Goal: Task Accomplishment & Management: Use online tool/utility

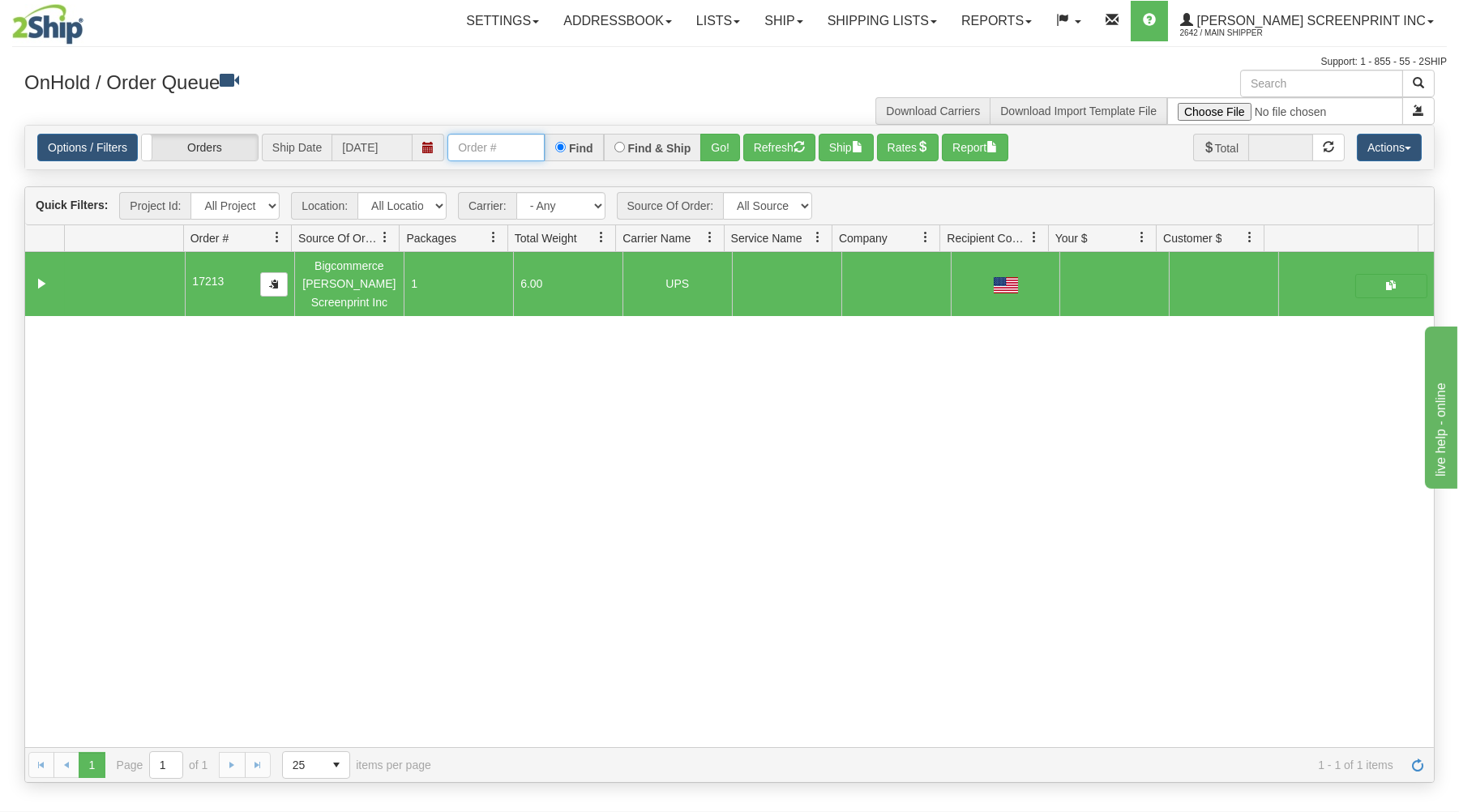
click at [524, 154] on input "text" at bounding box center [496, 147] width 97 height 28
type input "17214"
click at [724, 141] on button "Go!" at bounding box center [720, 147] width 40 height 28
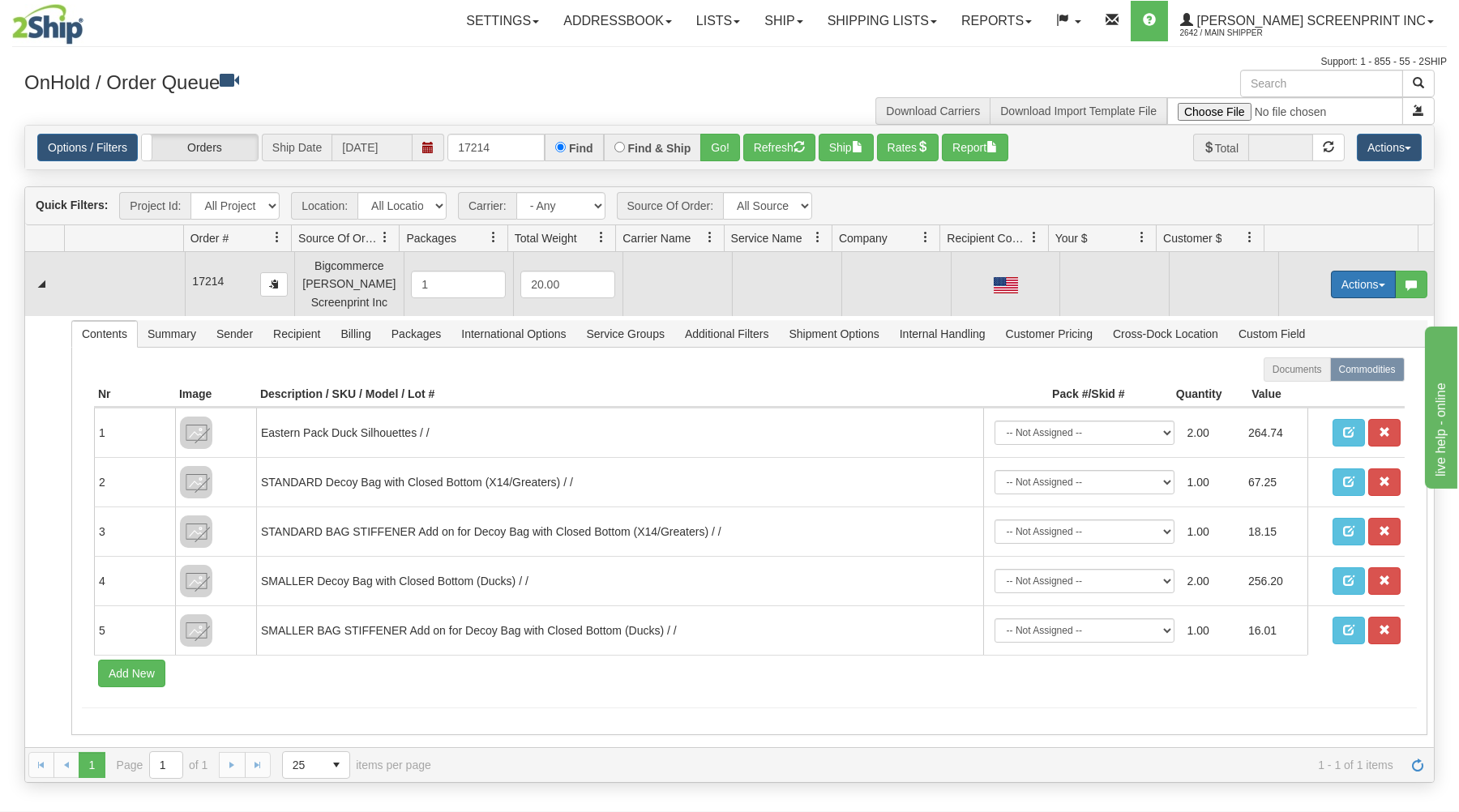
click at [1336, 282] on button "Actions" at bounding box center [1364, 284] width 65 height 28
click at [1282, 313] on span at bounding box center [1287, 315] width 11 height 11
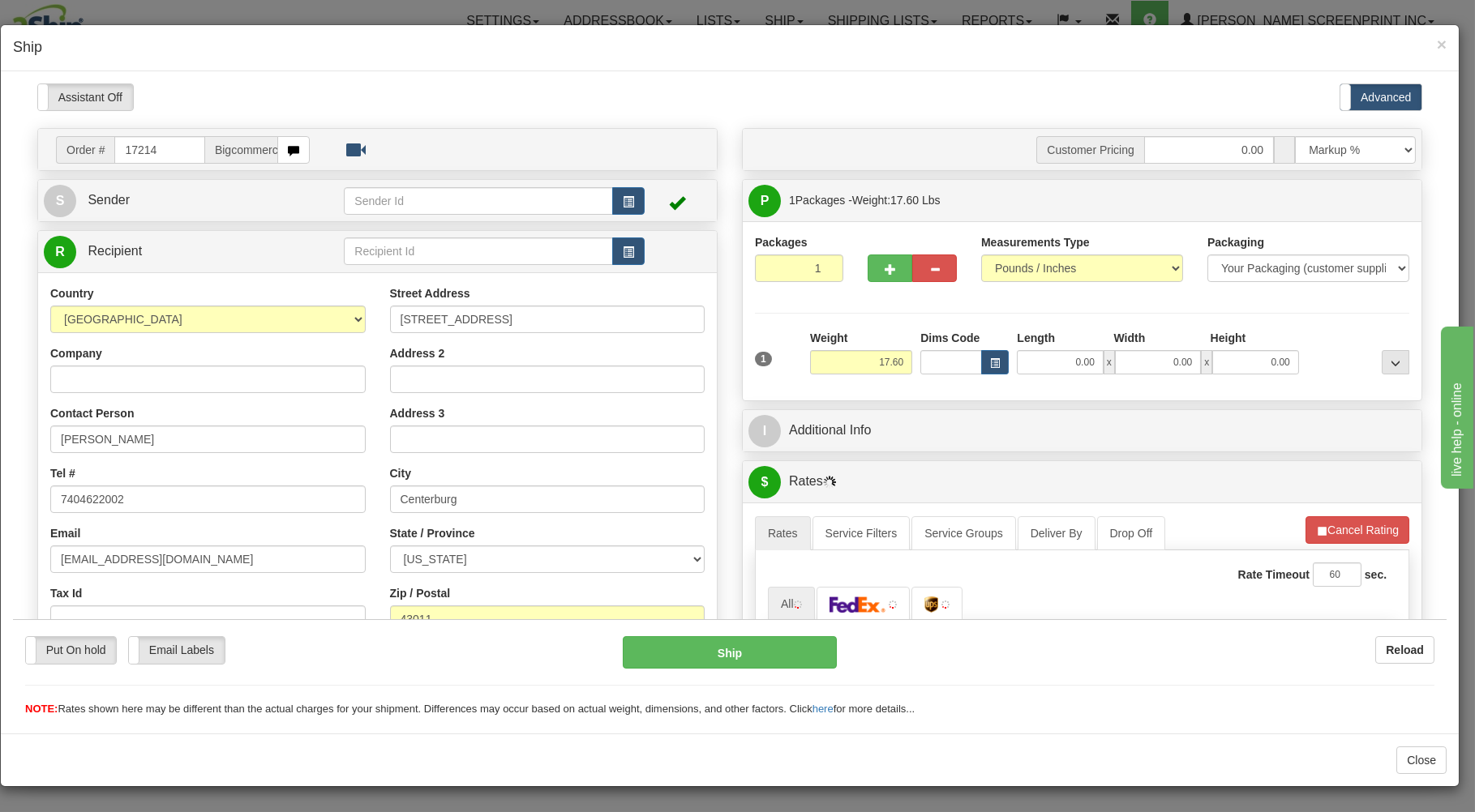
type input "17.55"
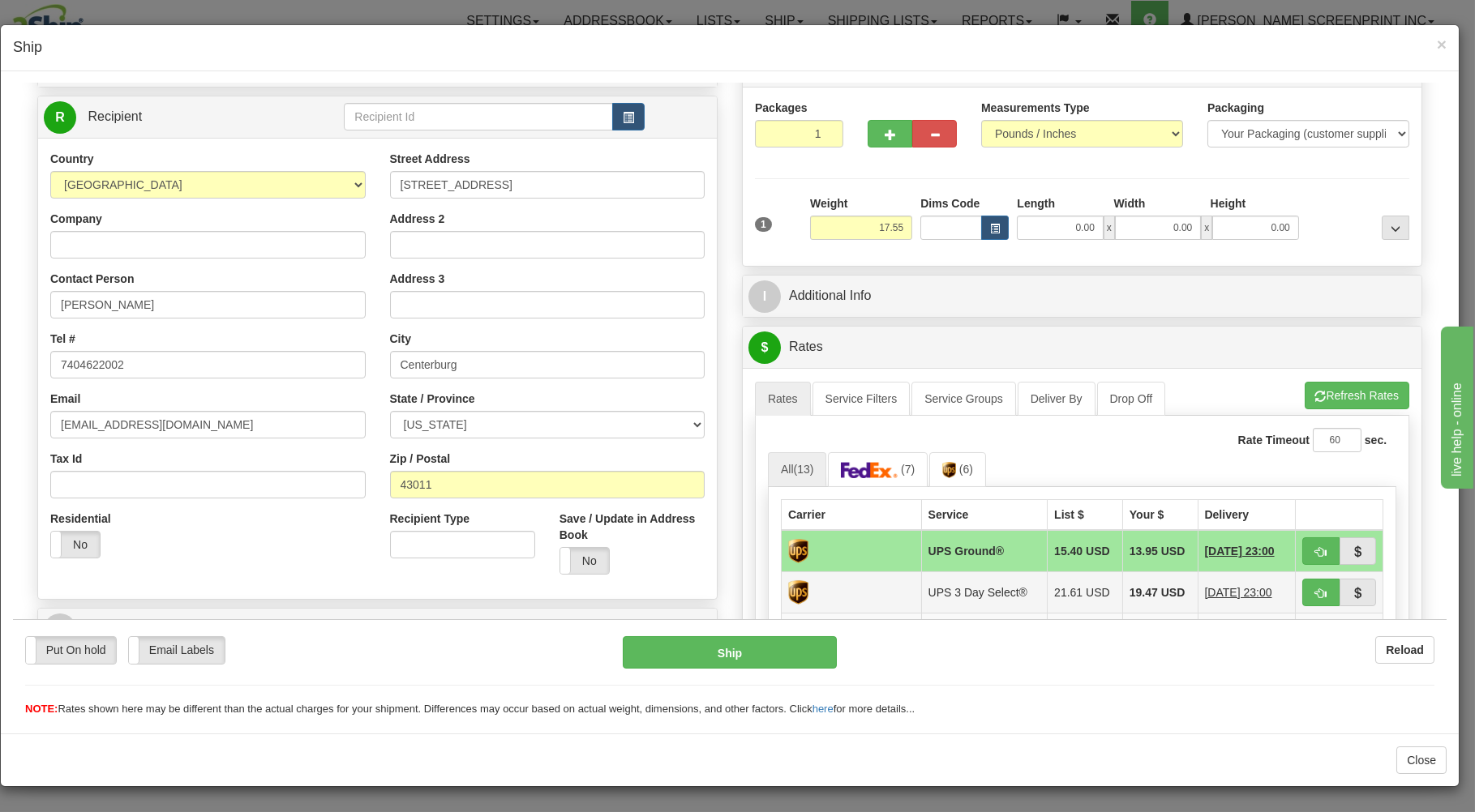
scroll to position [174, 0]
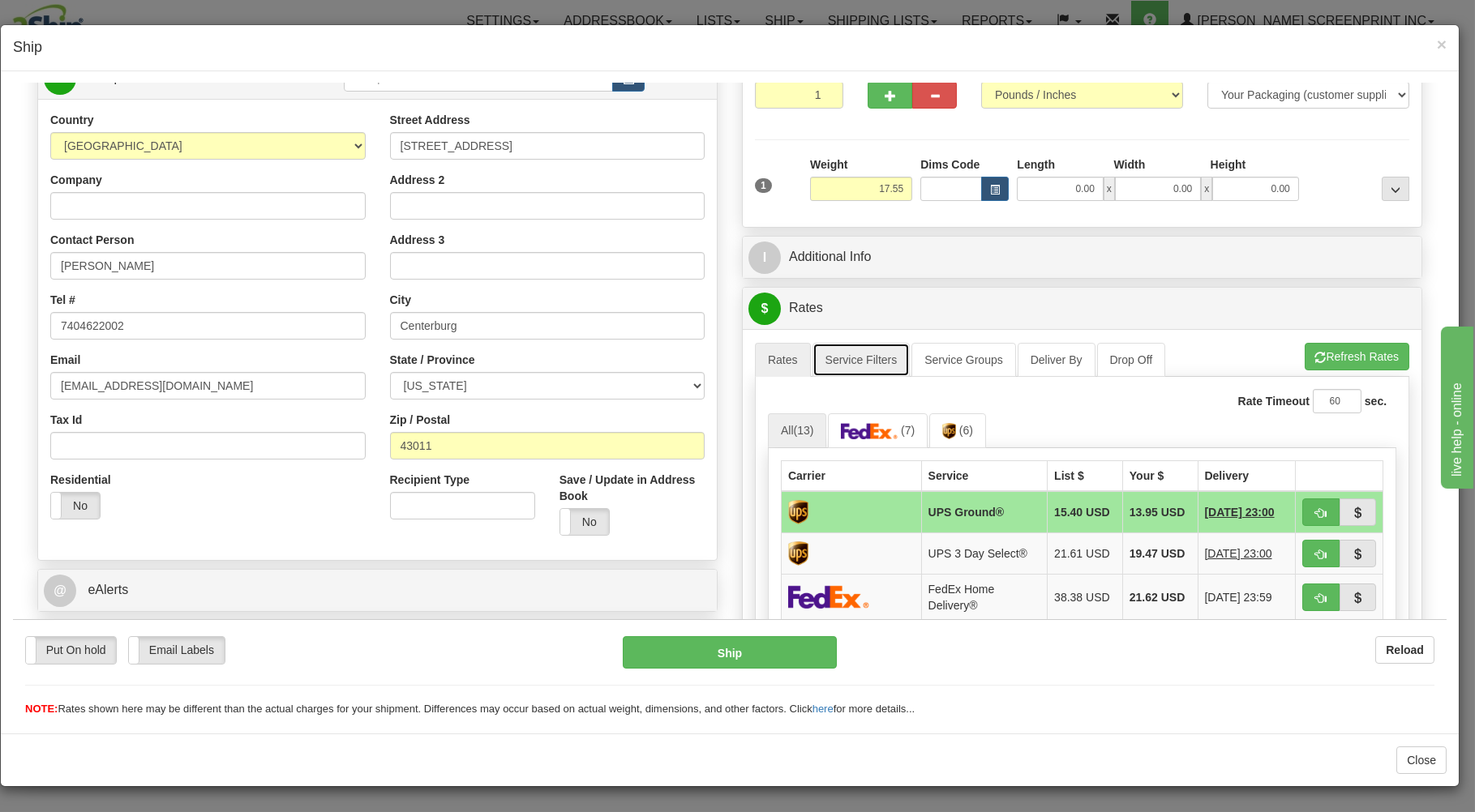
click at [856, 358] on link "Service Filters" at bounding box center [861, 359] width 98 height 34
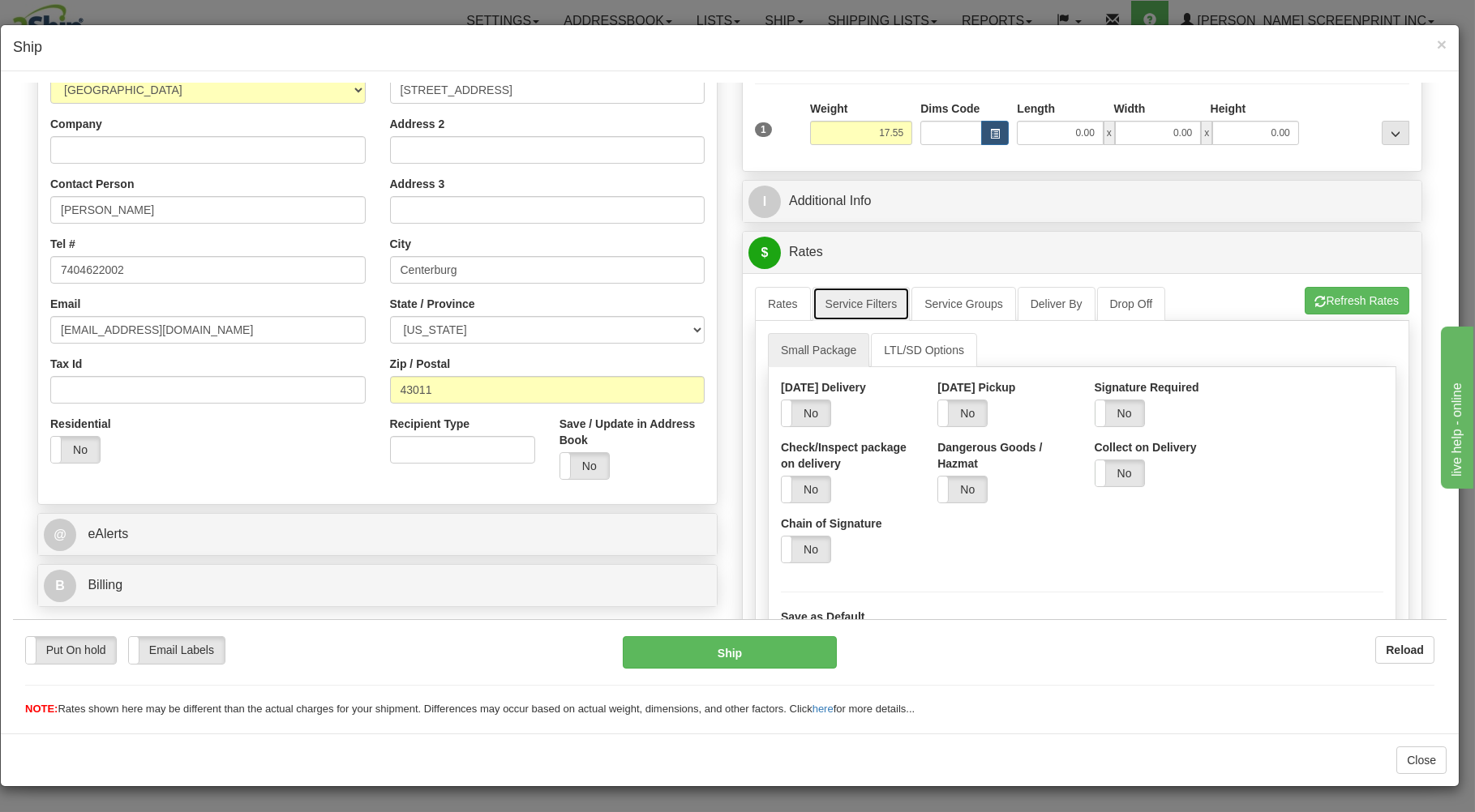
scroll to position [260, 0]
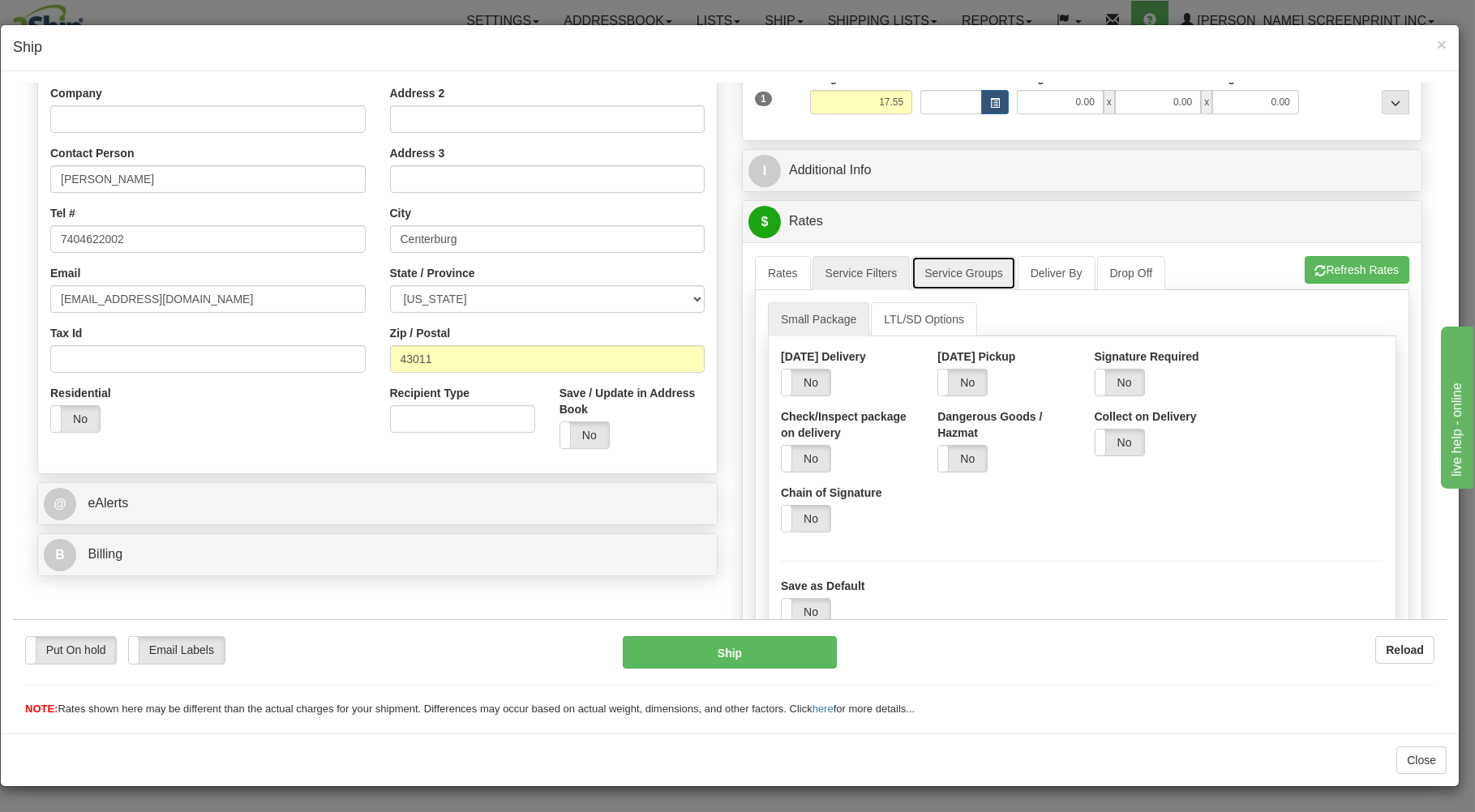
click at [960, 265] on link "Service Groups" at bounding box center [963, 273] width 104 height 34
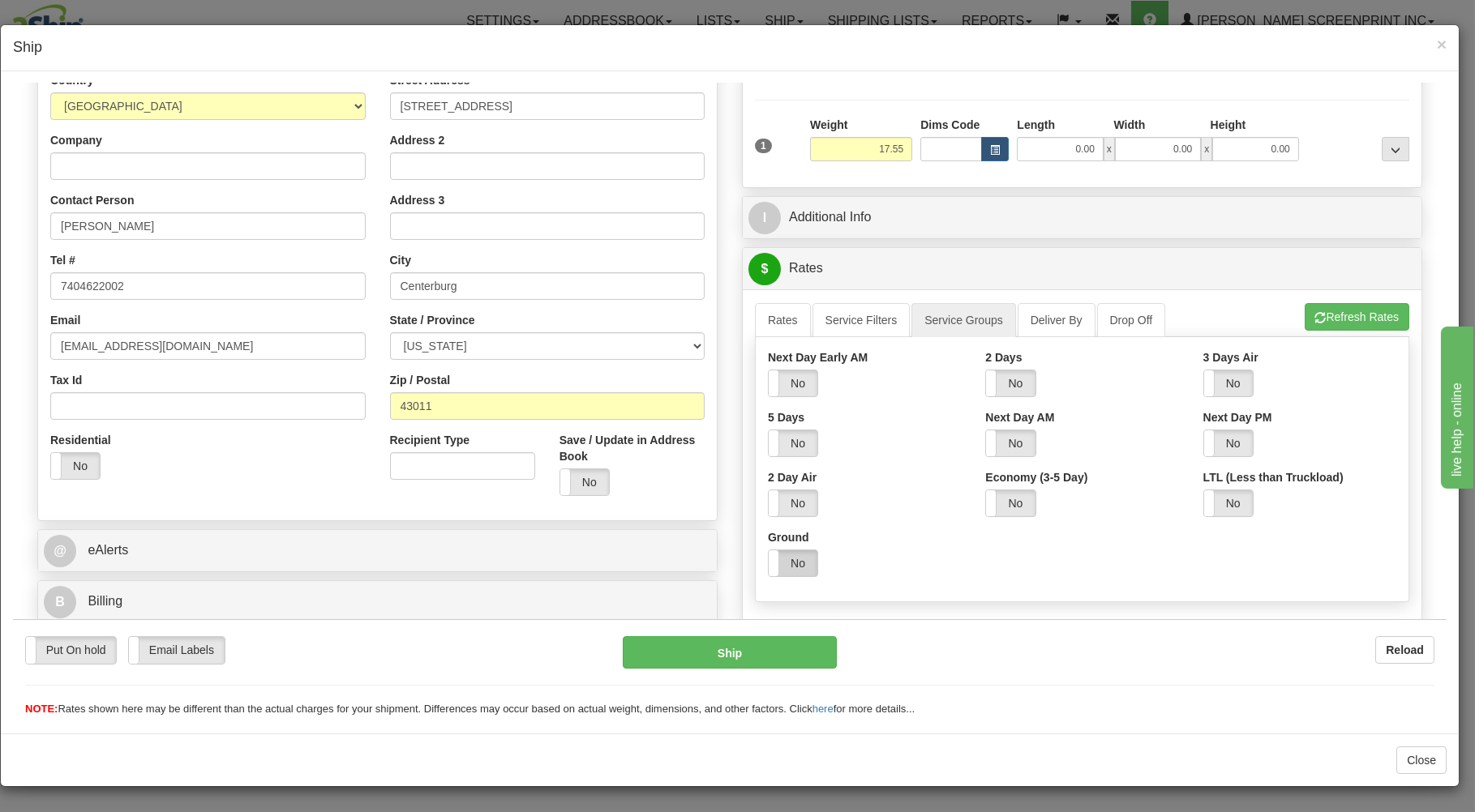
click at [799, 573] on label "No" at bounding box center [792, 562] width 49 height 26
click at [782, 567] on label "Yes" at bounding box center [792, 562] width 49 height 26
click at [782, 567] on label "No" at bounding box center [792, 562] width 49 height 26
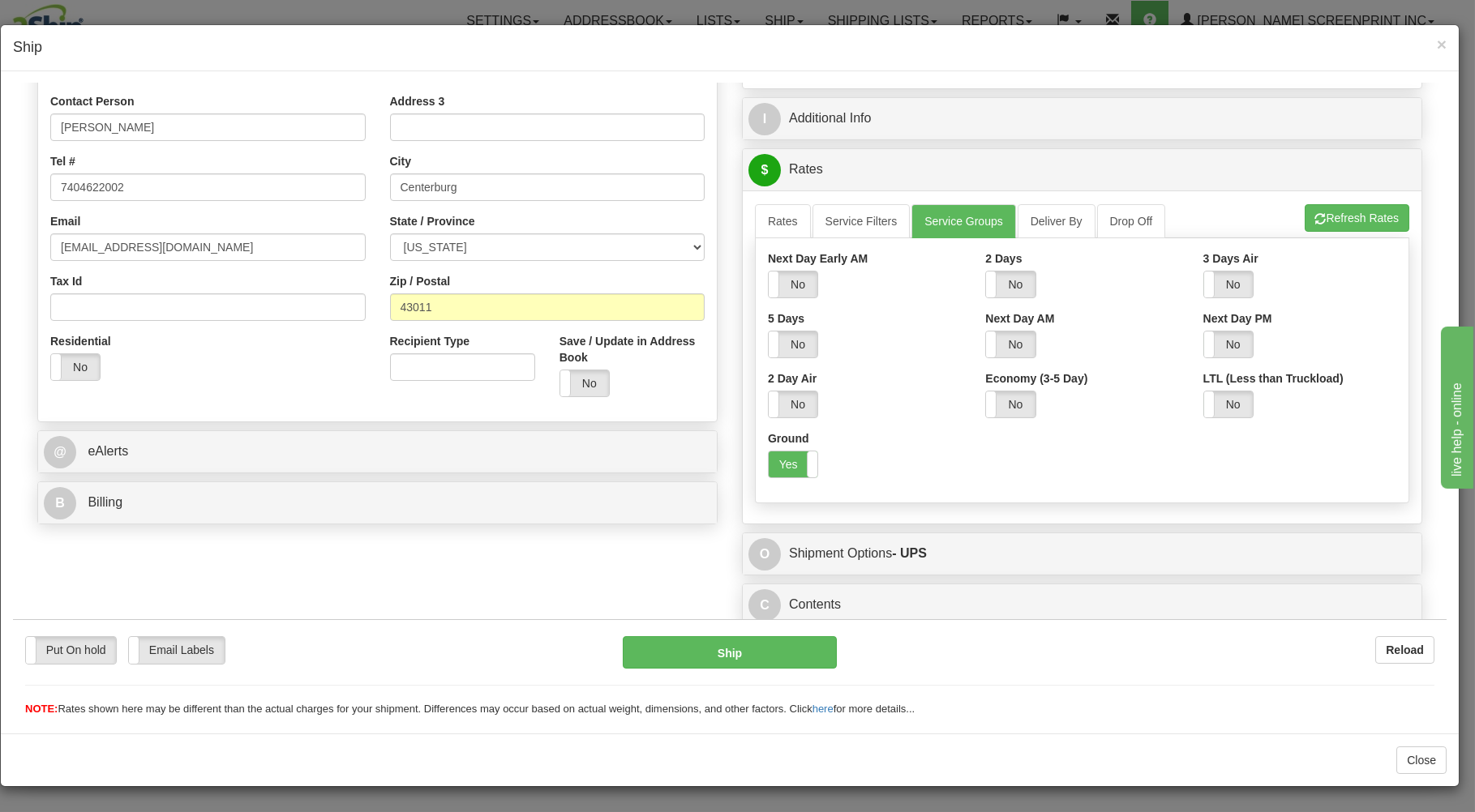
scroll to position [317, 0]
click at [767, 218] on link "Rates" at bounding box center [783, 220] width 56 height 34
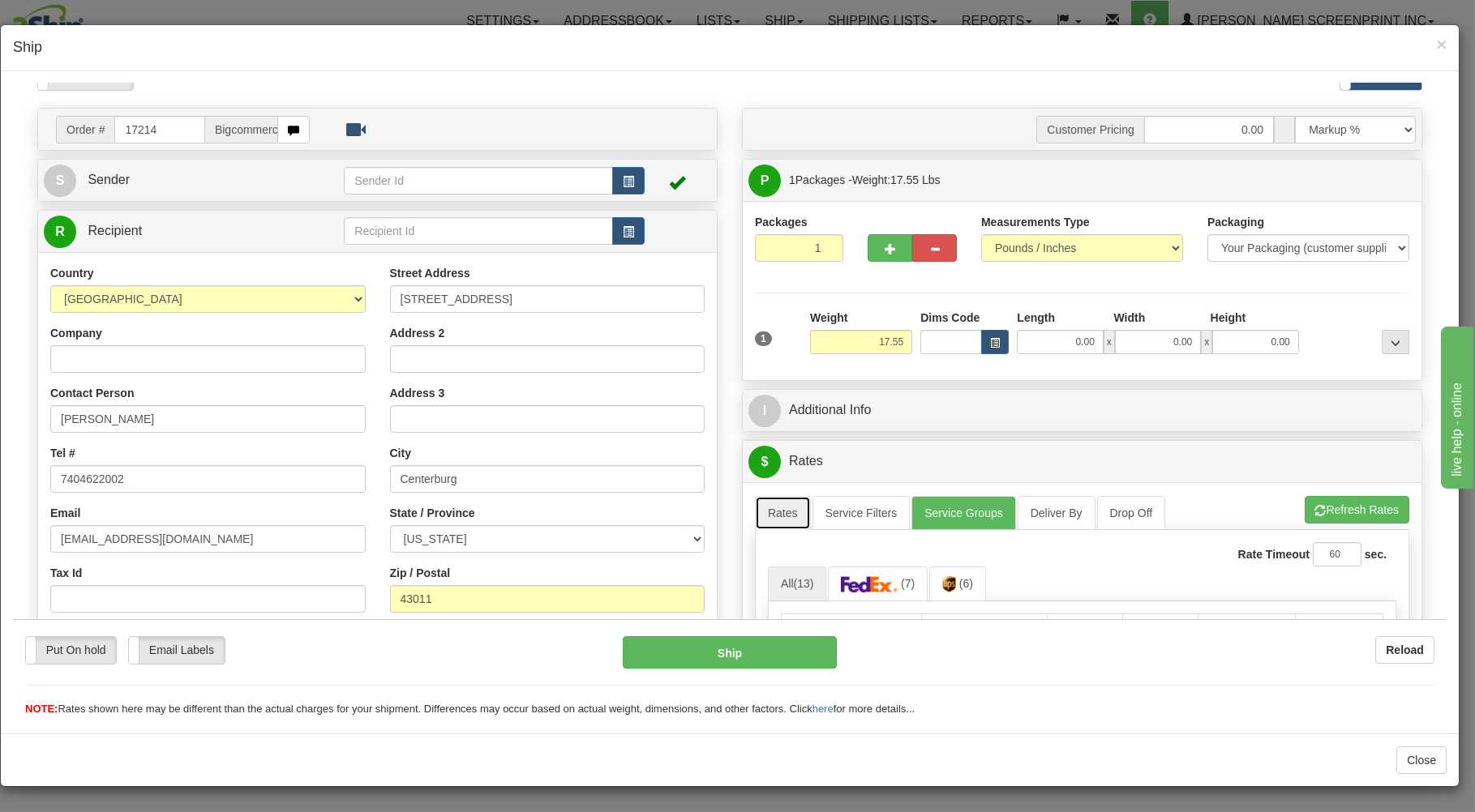
scroll to position [0, 0]
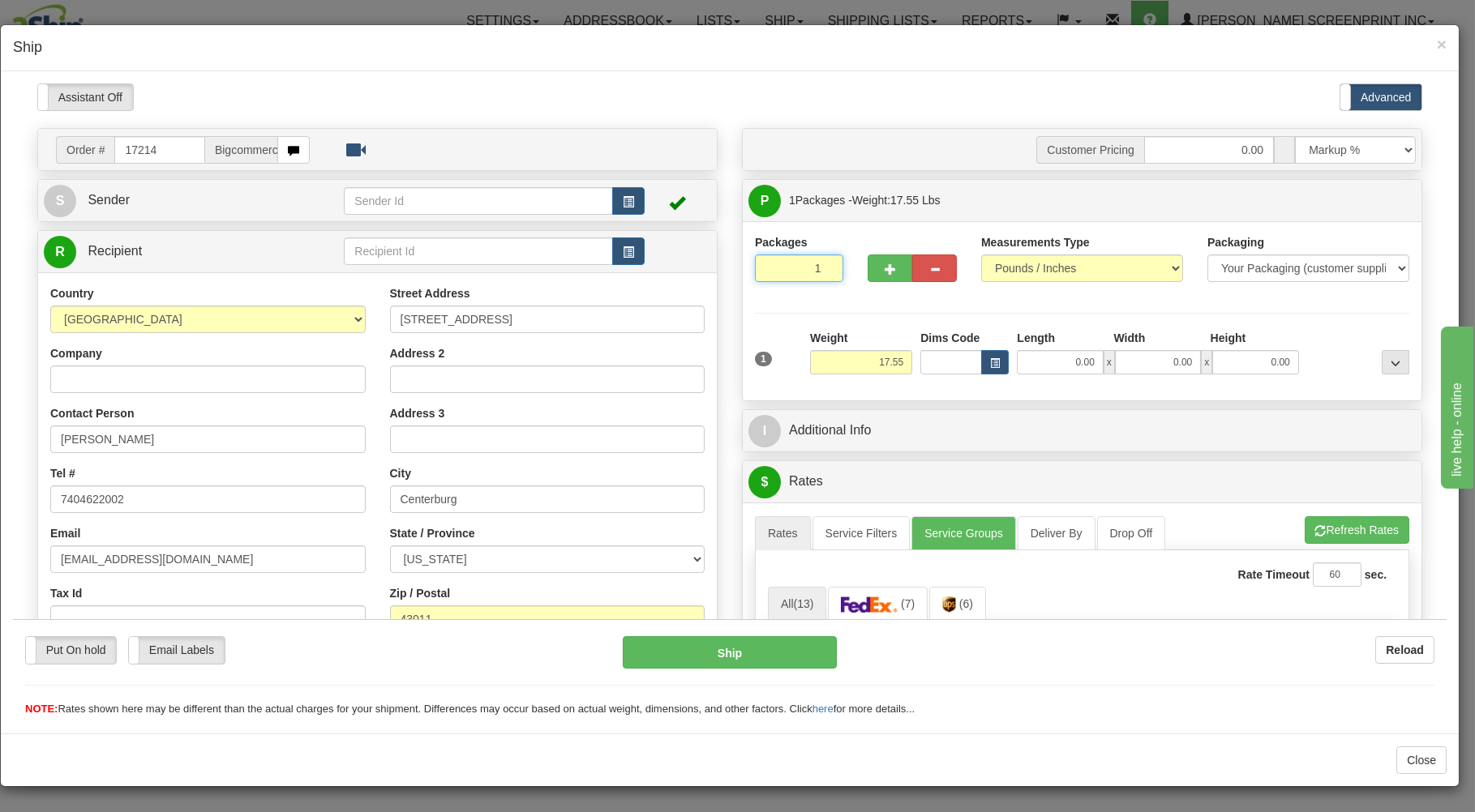
click at [797, 269] on input "1" at bounding box center [799, 267] width 89 height 28
click at [826, 363] on input "17.55" at bounding box center [860, 361] width 102 height 24
click at [1041, 359] on input "0.00" at bounding box center [1060, 361] width 86 height 24
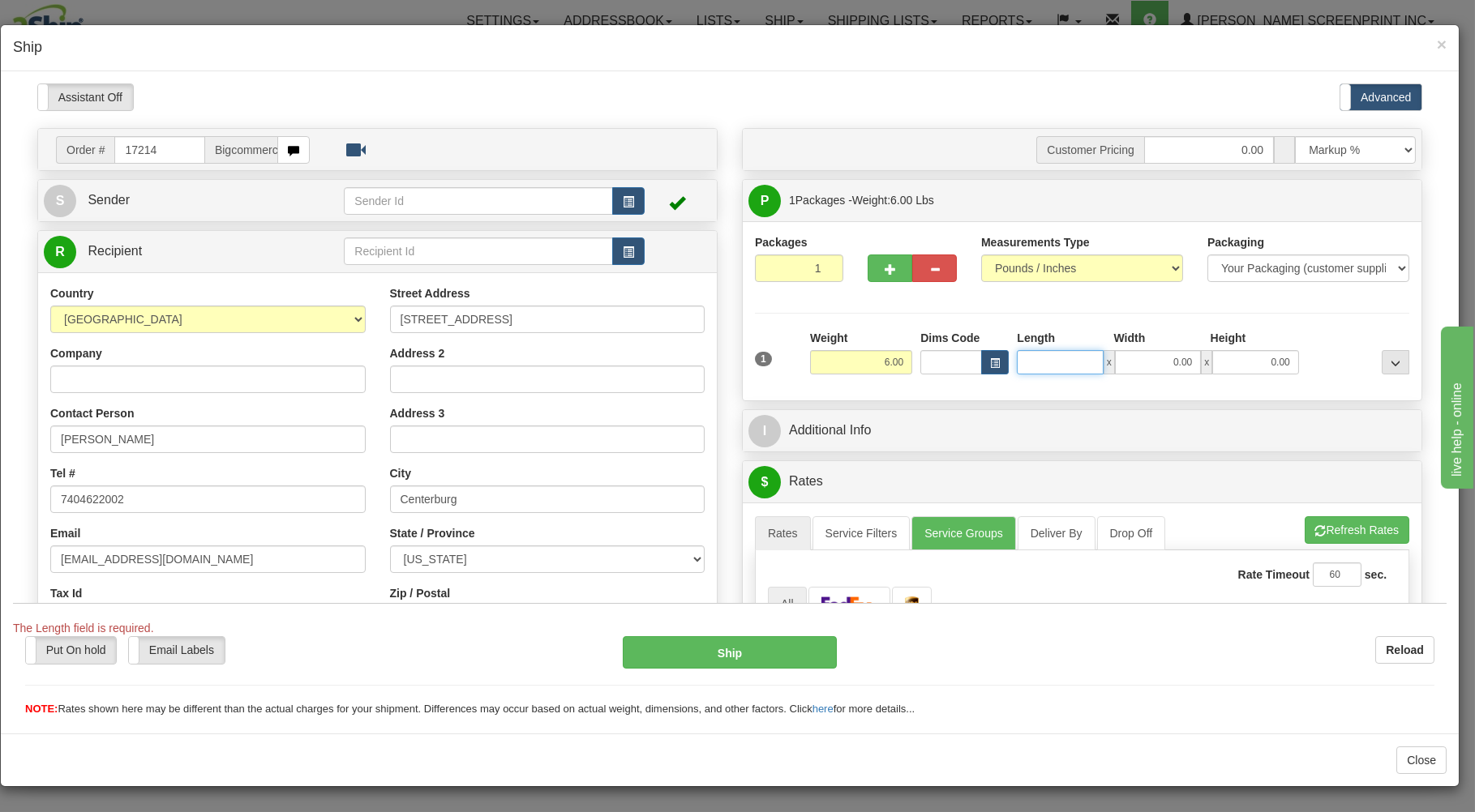
type input "0.00"
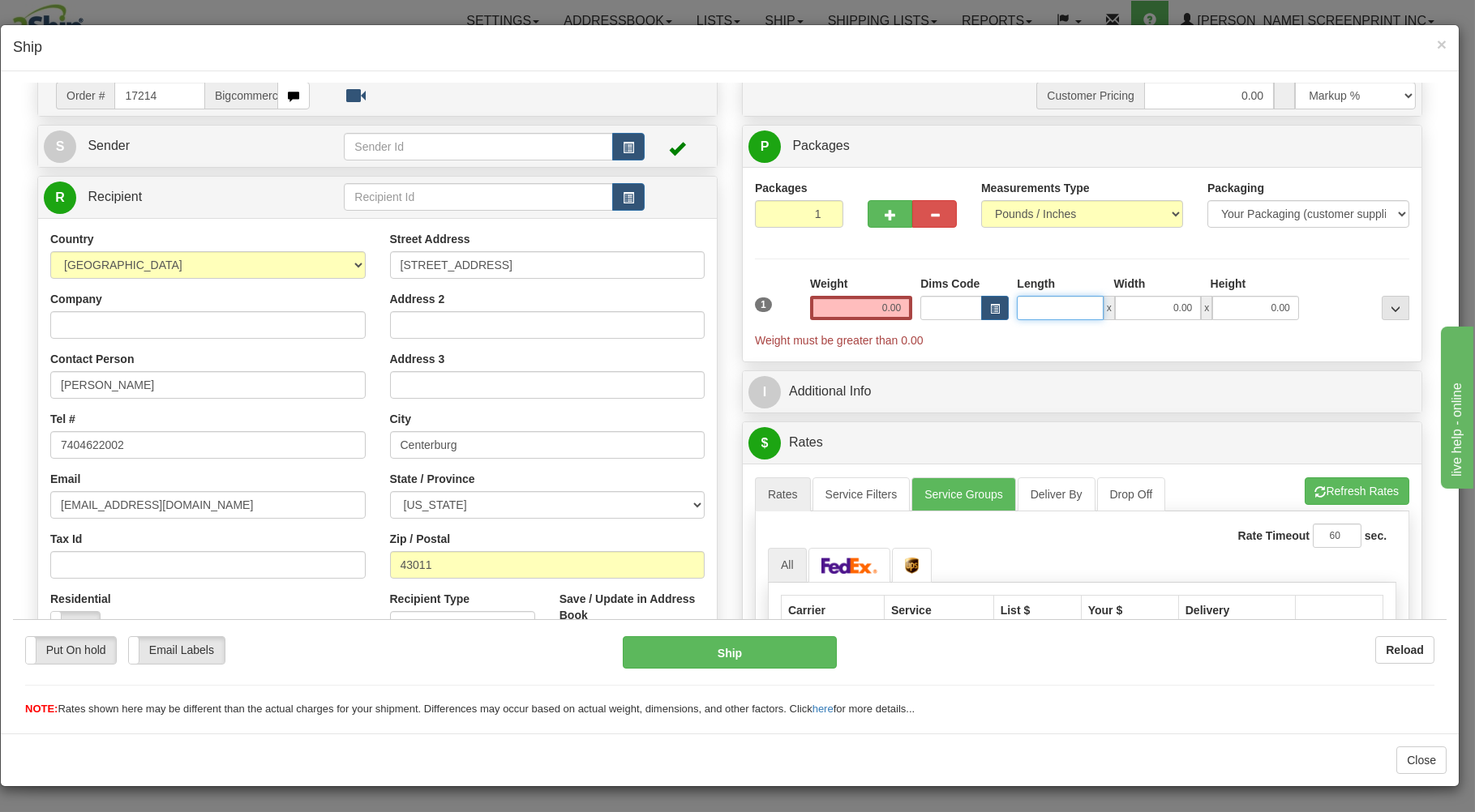
scroll to position [87, 0]
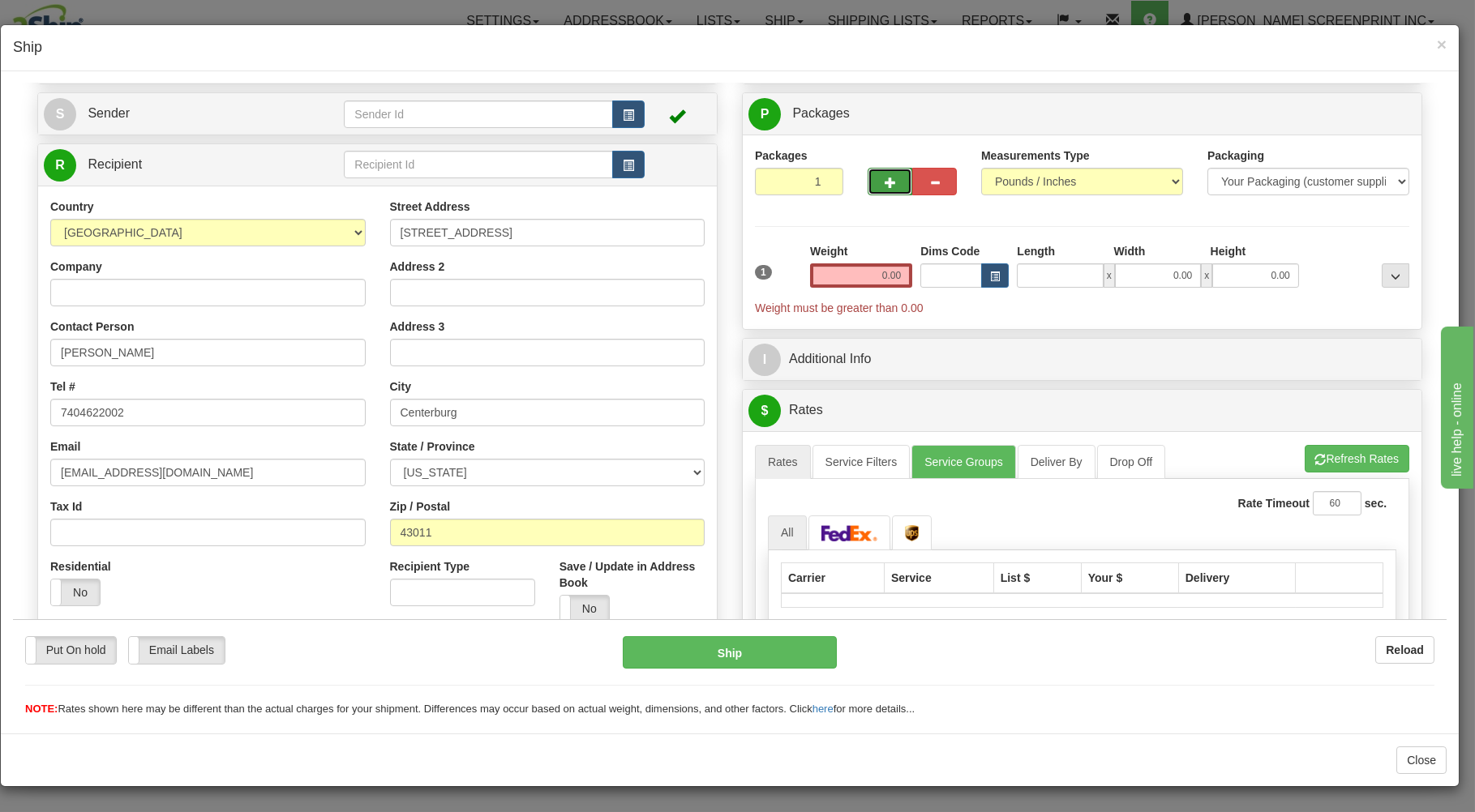
type input "0.00"
click at [868, 177] on button "button" at bounding box center [890, 180] width 45 height 28
type input "2"
click at [1380, 109] on label "Package Level Pack.." at bounding box center [1375, 113] width 82 height 24
radio input "true"
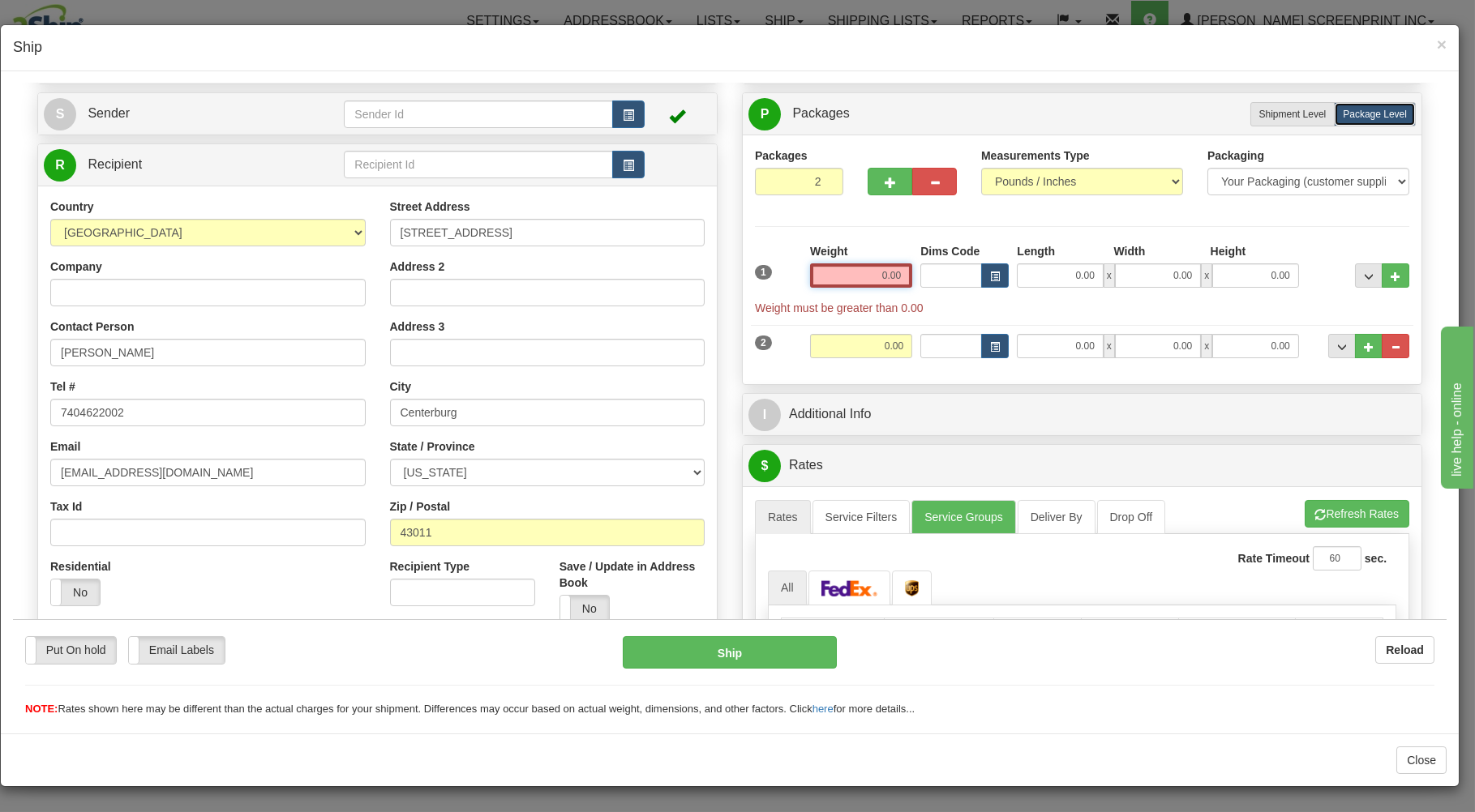
click at [892, 277] on input "0.00" at bounding box center [860, 274] width 102 height 24
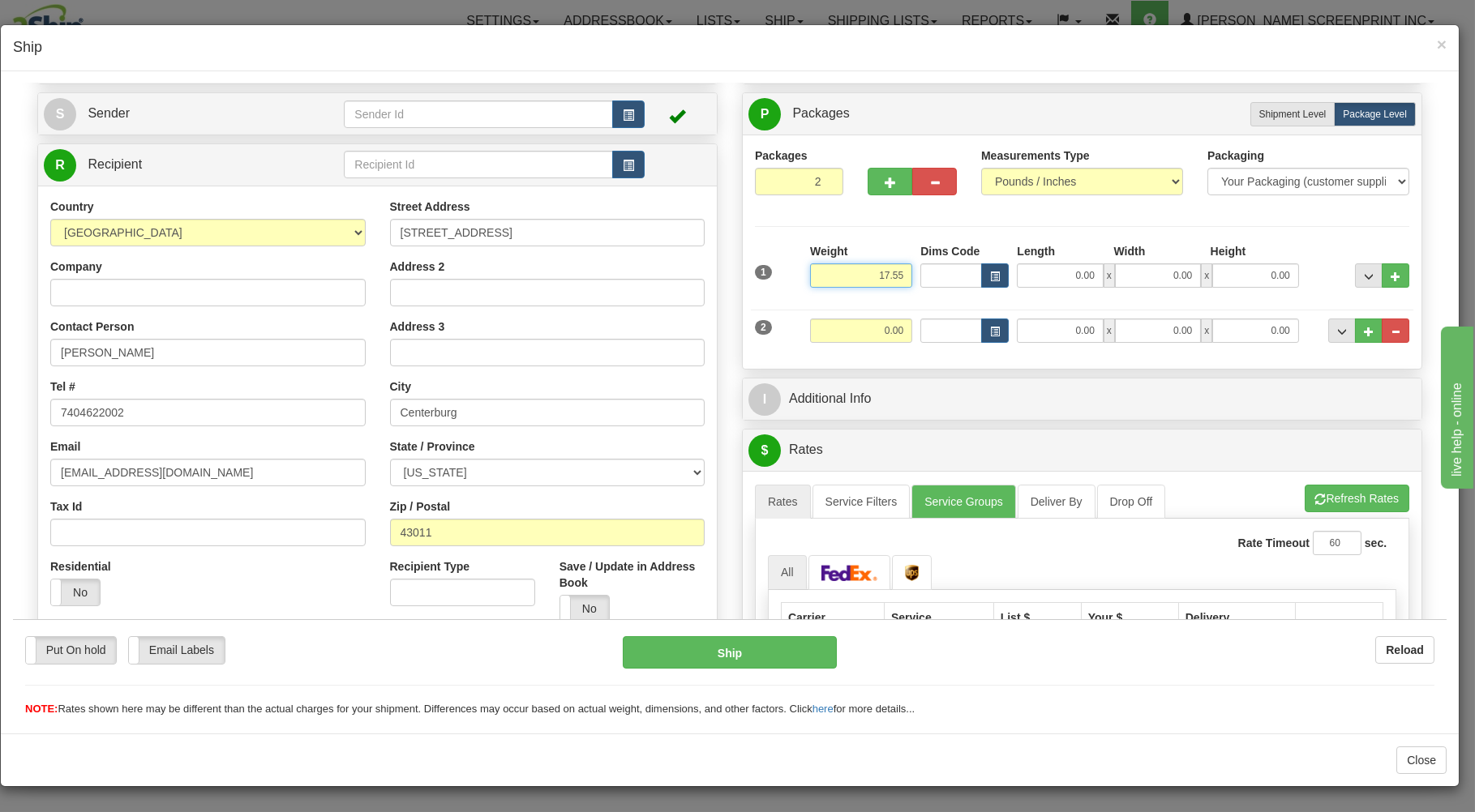
type input "17.55"
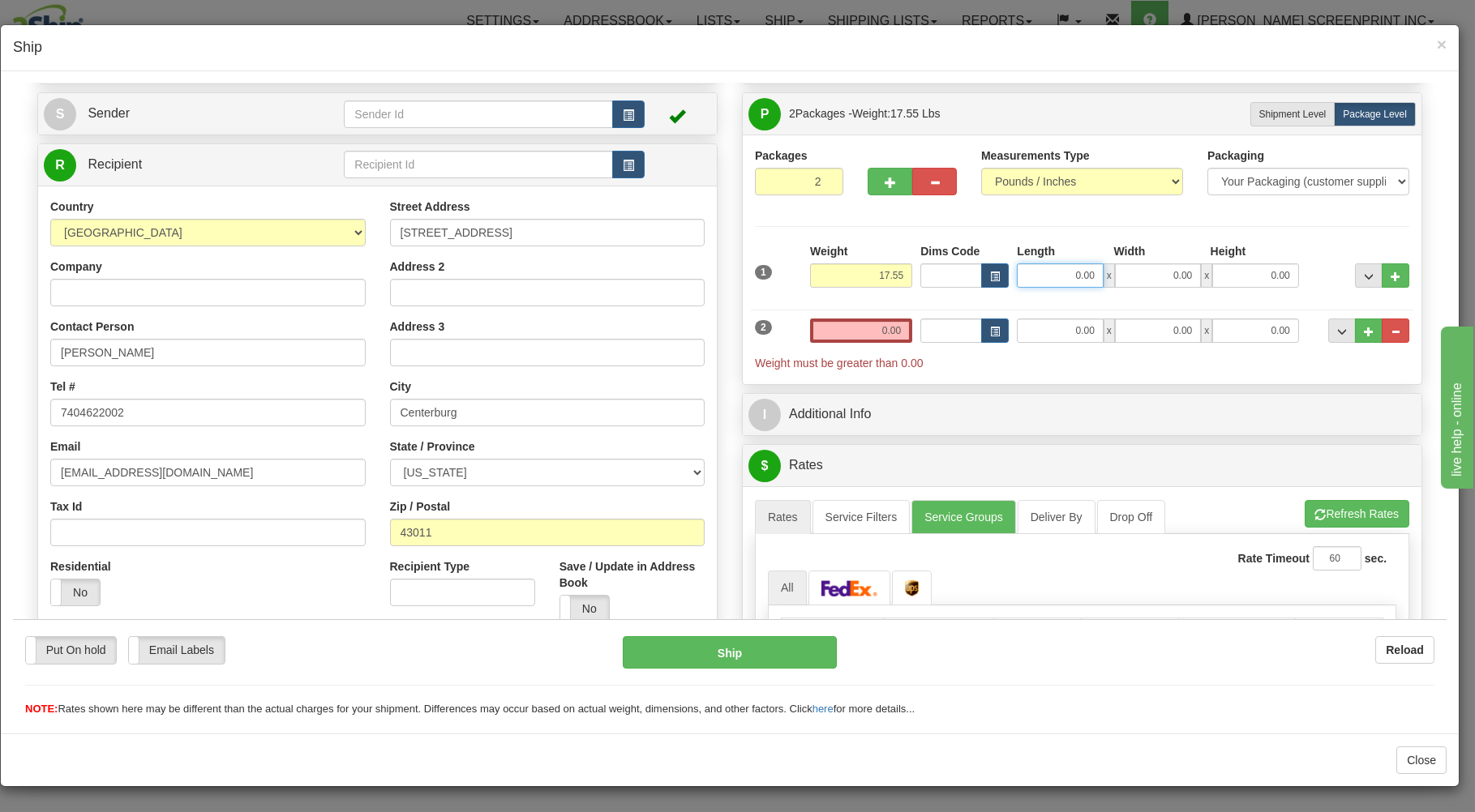
click at [1066, 277] on input "0.00" at bounding box center [1060, 274] width 86 height 24
type input "25.00"
click at [1159, 278] on input "0.00" at bounding box center [1158, 274] width 86 height 24
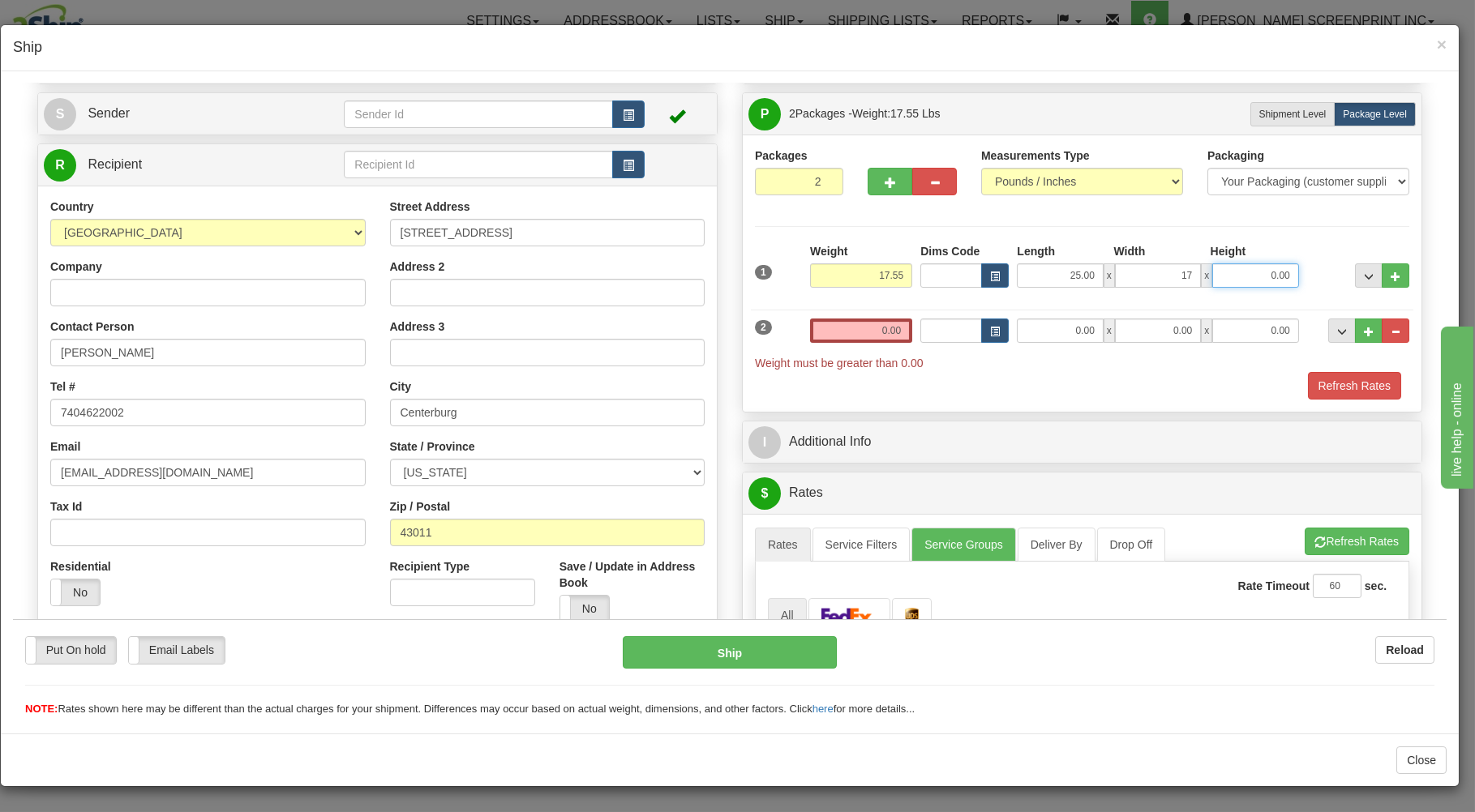
type input "17.00"
click at [1225, 277] on input "0.00" at bounding box center [1255, 274] width 86 height 24
type input "10.00"
click at [847, 331] on input "0.00" at bounding box center [860, 329] width 102 height 24
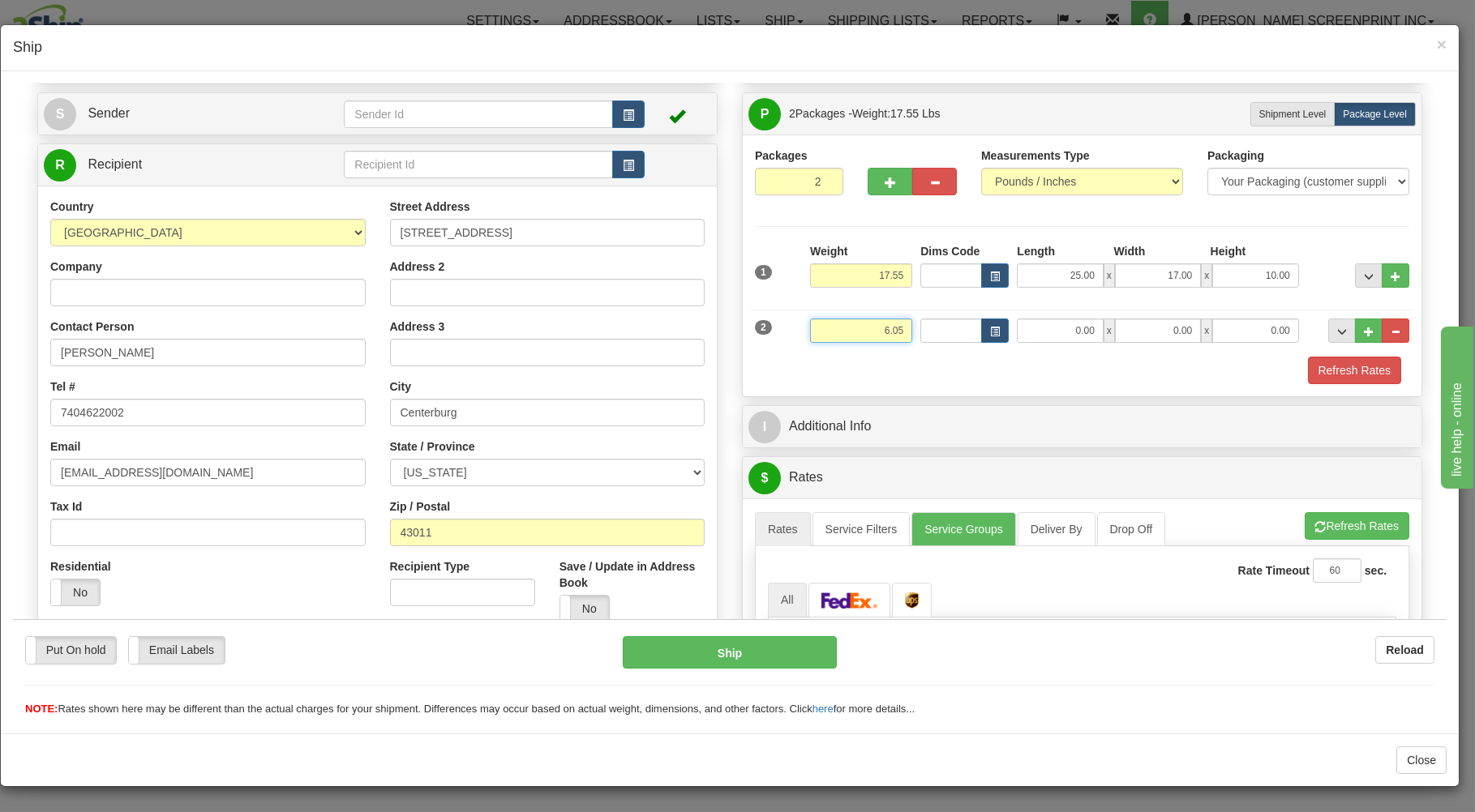
type input "6.05"
click at [1024, 338] on input "0.00" at bounding box center [1060, 329] width 86 height 24
type input "30.00"
click at [1162, 339] on input "0.00" at bounding box center [1158, 329] width 86 height 24
type input "27.00"
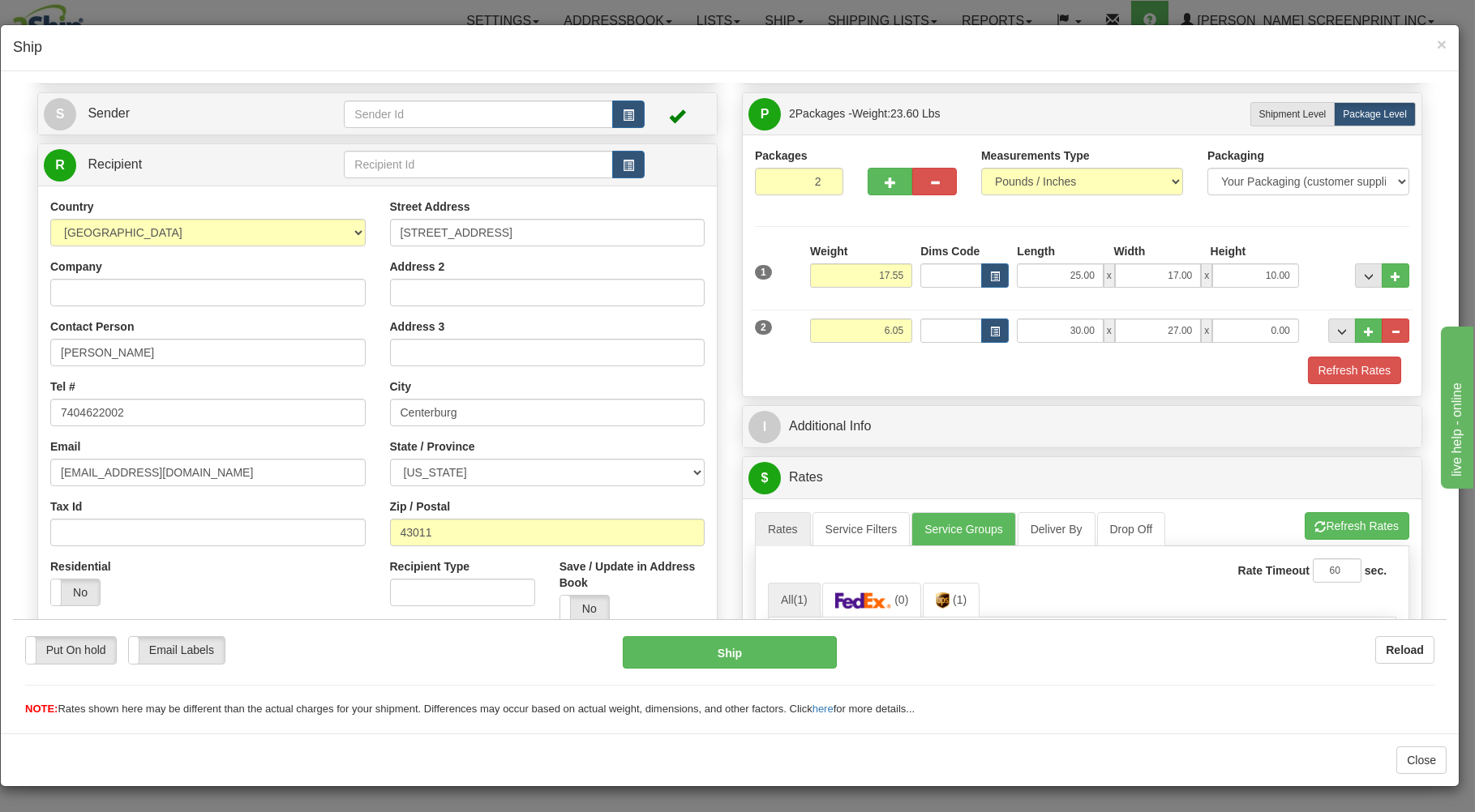
click at [1268, 317] on div "2 Weight 6.05 Dims Code Length Width Height" at bounding box center [1082, 327] width 663 height 54
click at [1265, 338] on input "0.00" at bounding box center [1255, 329] width 86 height 24
type input "3.00"
click at [1347, 368] on button "Refresh Rates" at bounding box center [1355, 369] width 94 height 28
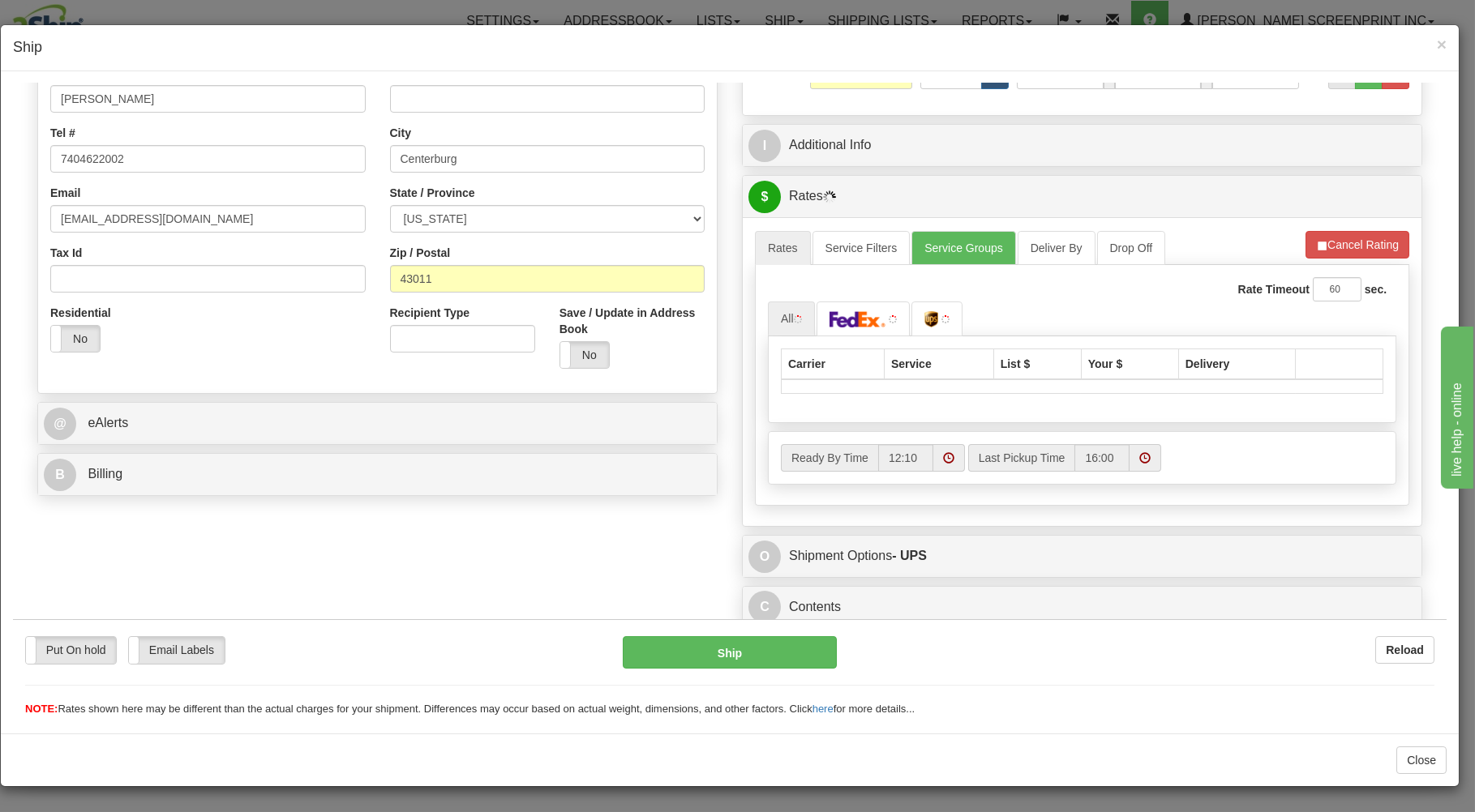
scroll to position [346, 0]
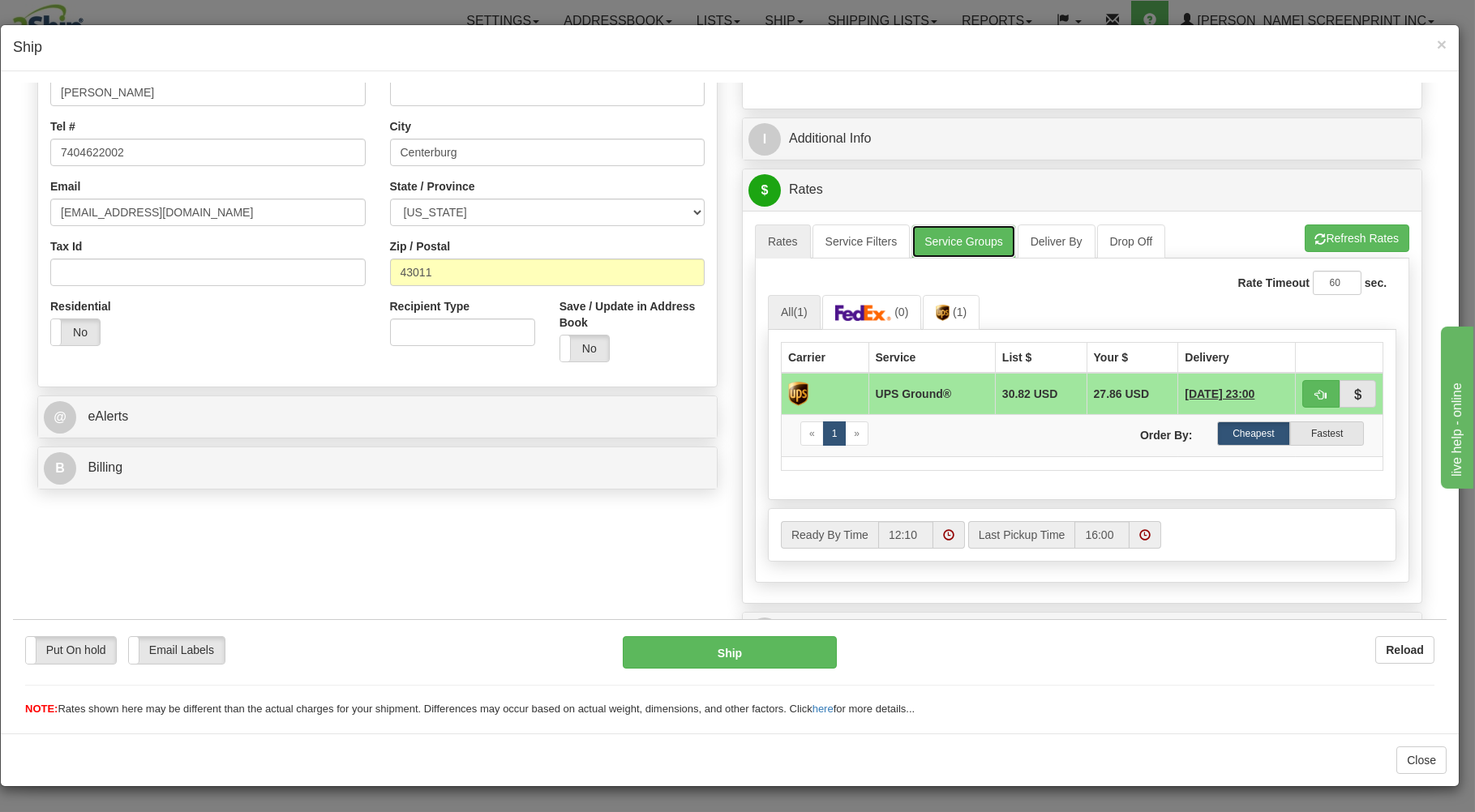
click at [917, 239] on link "Service Groups" at bounding box center [963, 240] width 104 height 34
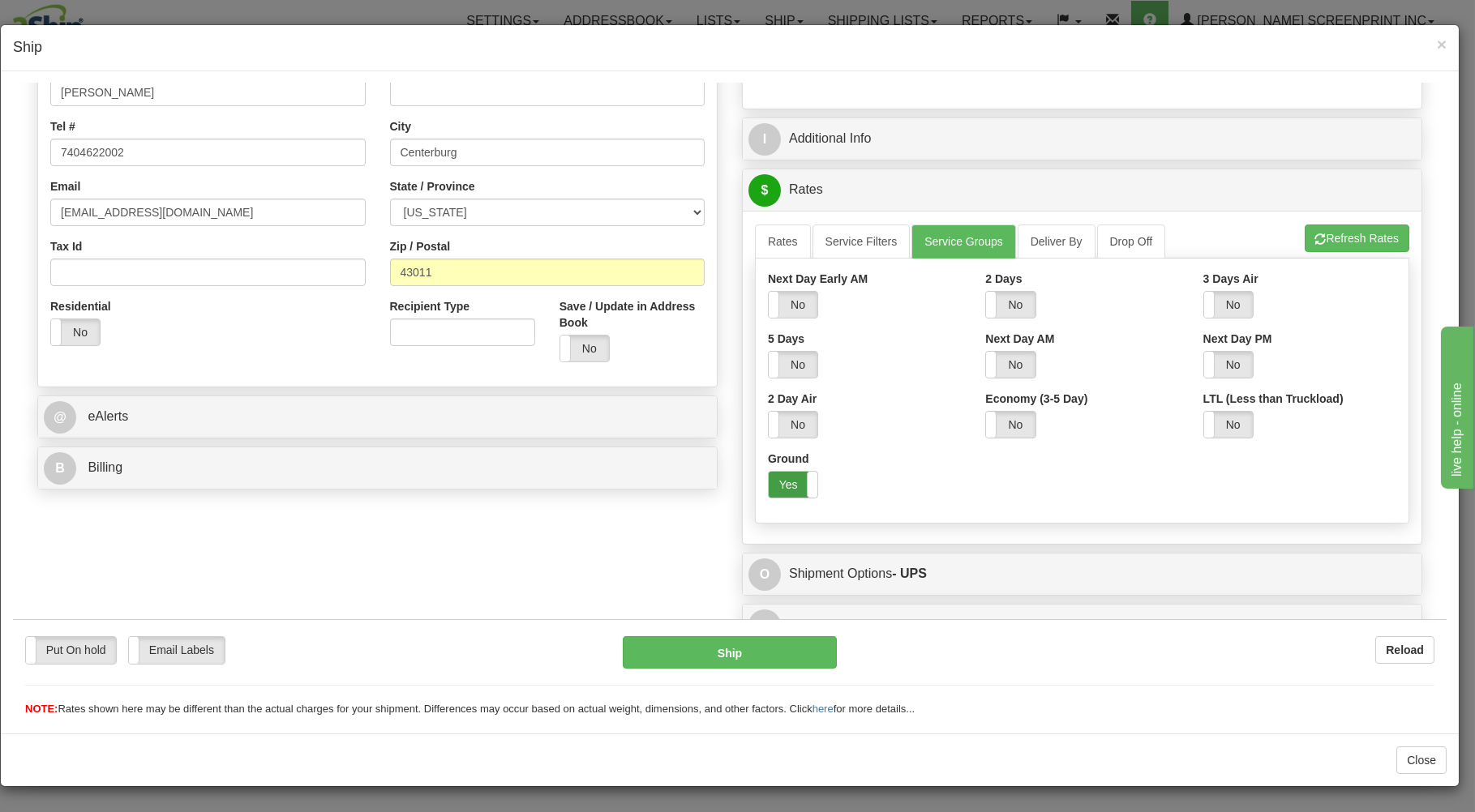
click at [780, 489] on label "Yes" at bounding box center [792, 483] width 49 height 26
click at [867, 239] on link "Service Filters" at bounding box center [861, 240] width 98 height 34
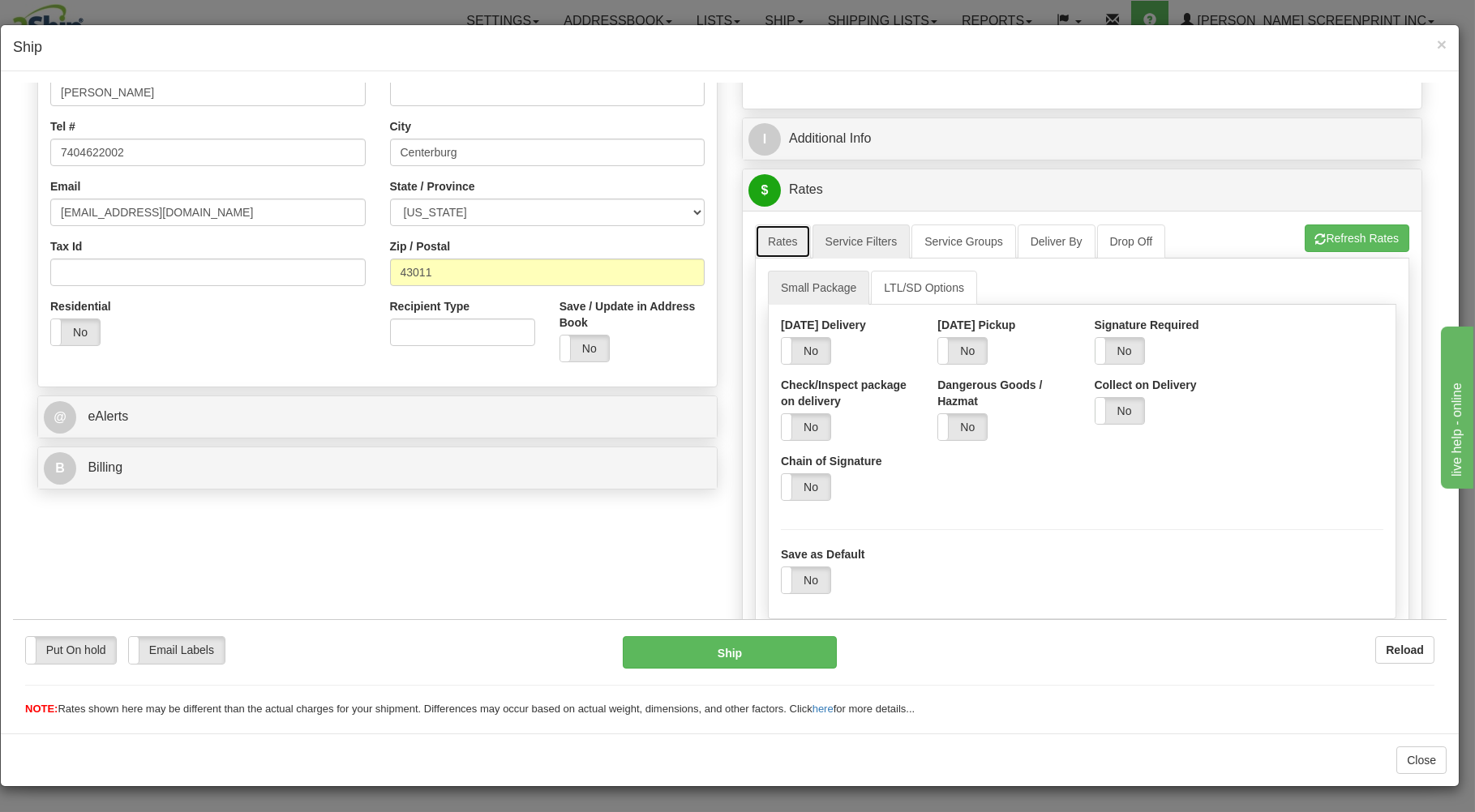
click at [761, 234] on link "Rates" at bounding box center [783, 240] width 56 height 34
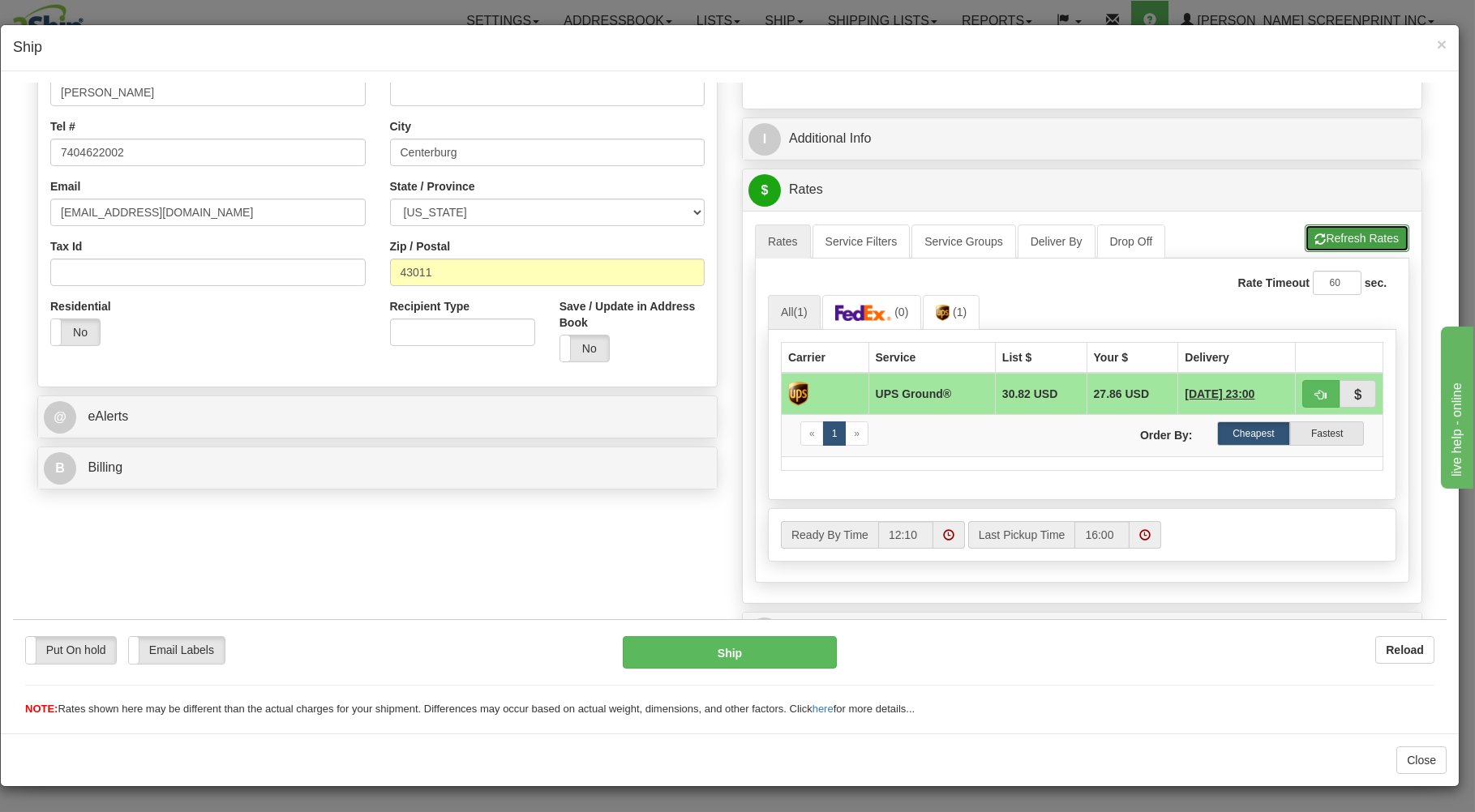
click at [1319, 242] on button "Refresh Rates" at bounding box center [1357, 237] width 105 height 28
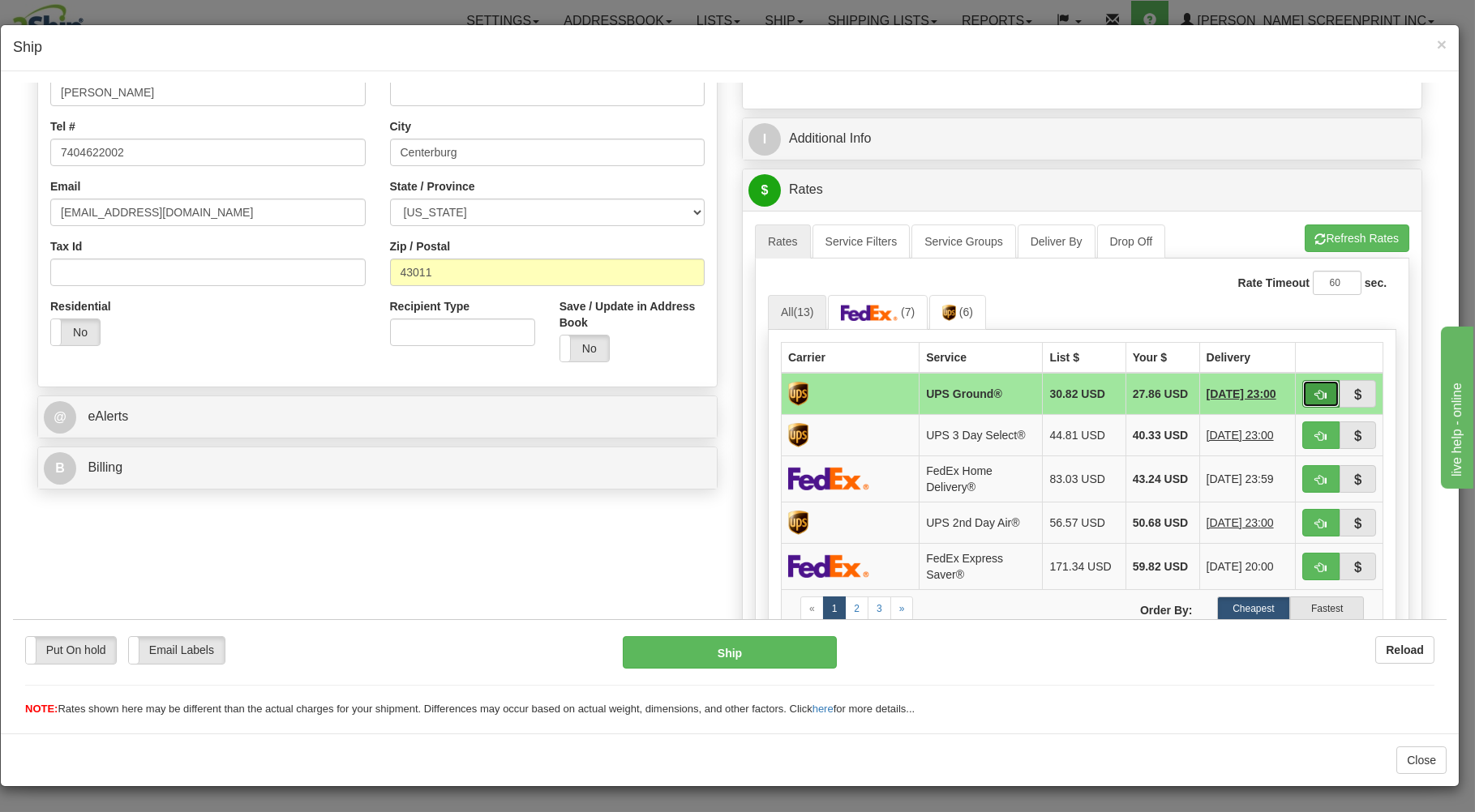
click at [1302, 395] on button "button" at bounding box center [1320, 392] width 37 height 28
type input "03"
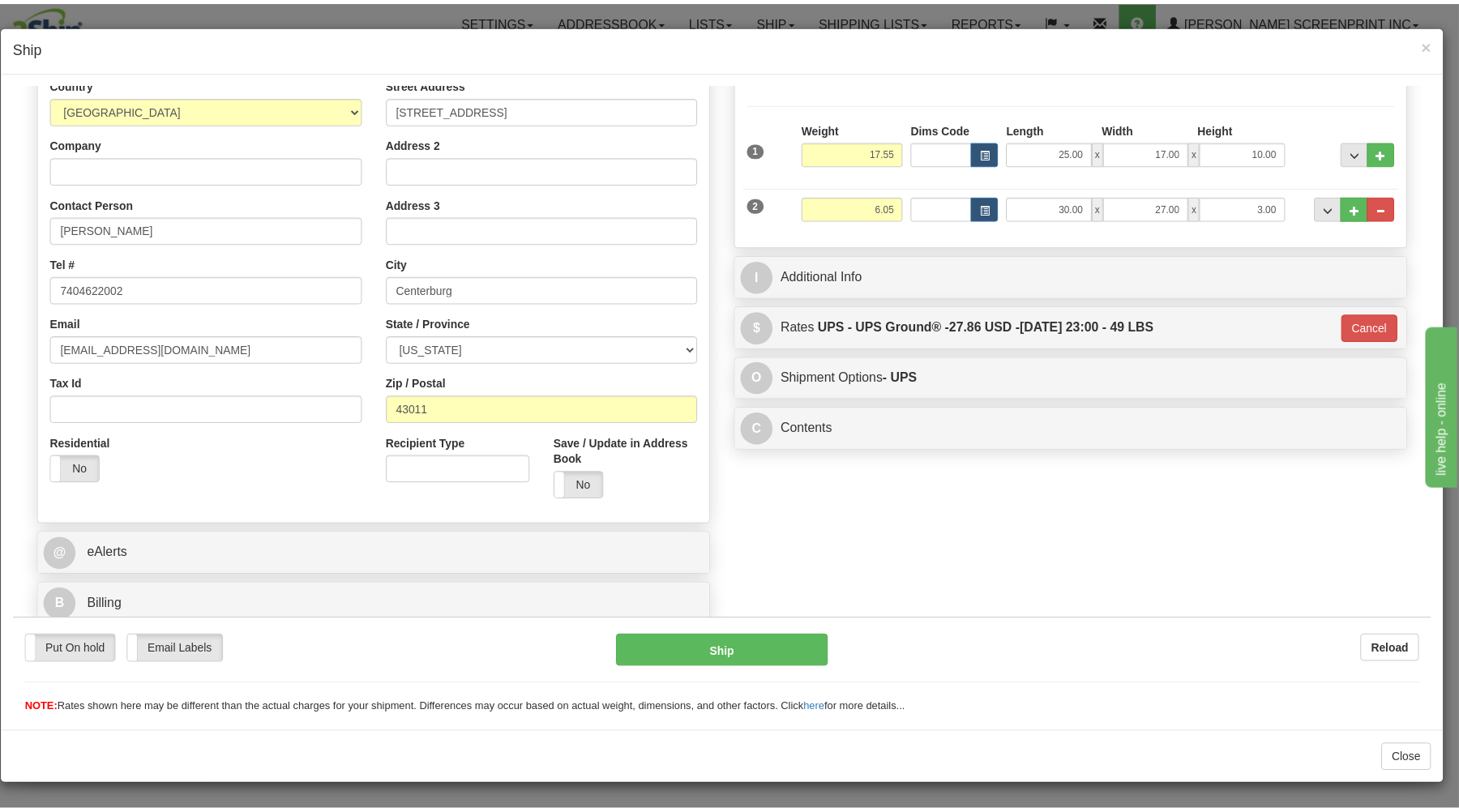
scroll to position [213, 0]
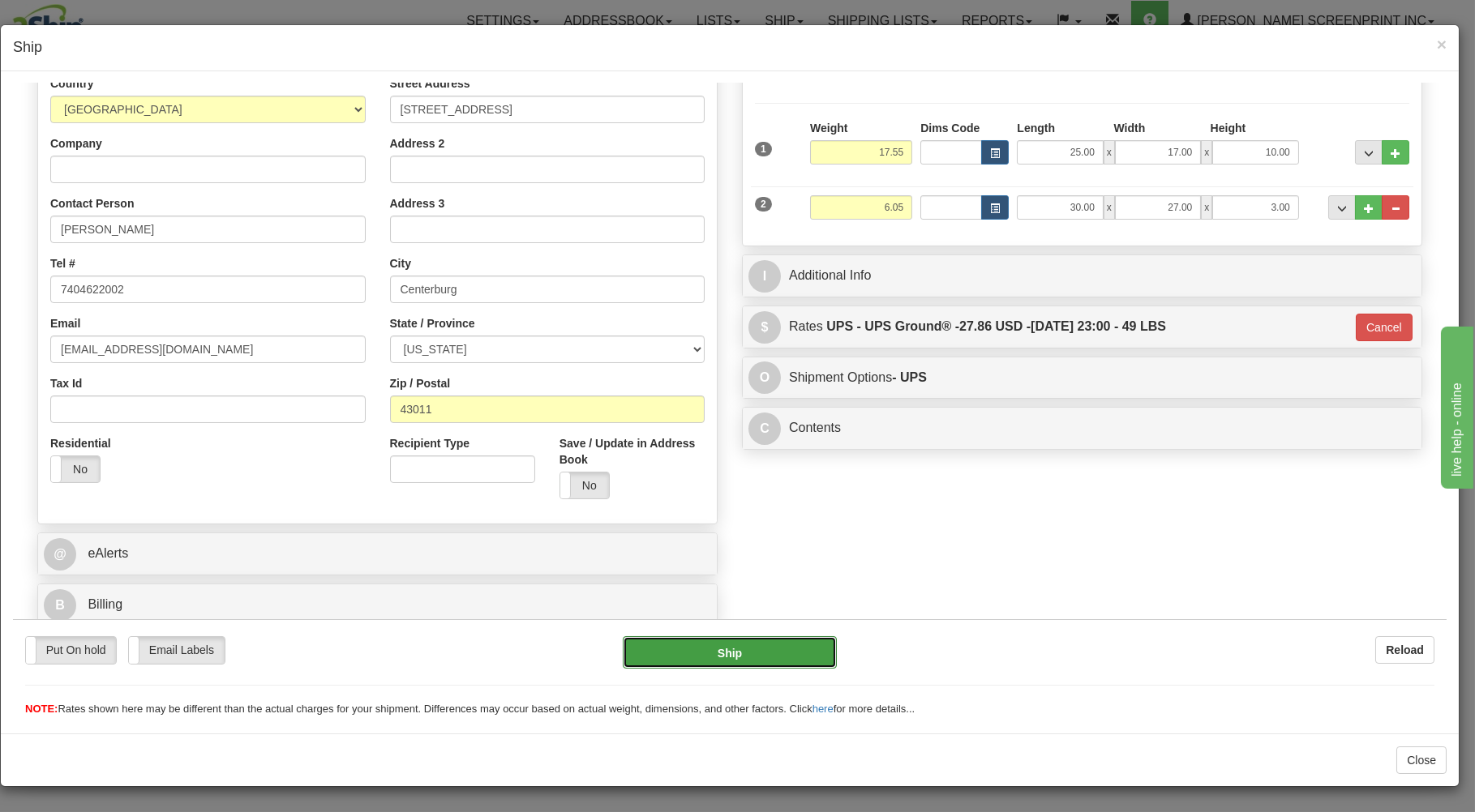
click at [793, 651] on button "Ship" at bounding box center [729, 652] width 215 height 32
